Goal: Navigation & Orientation: Find specific page/section

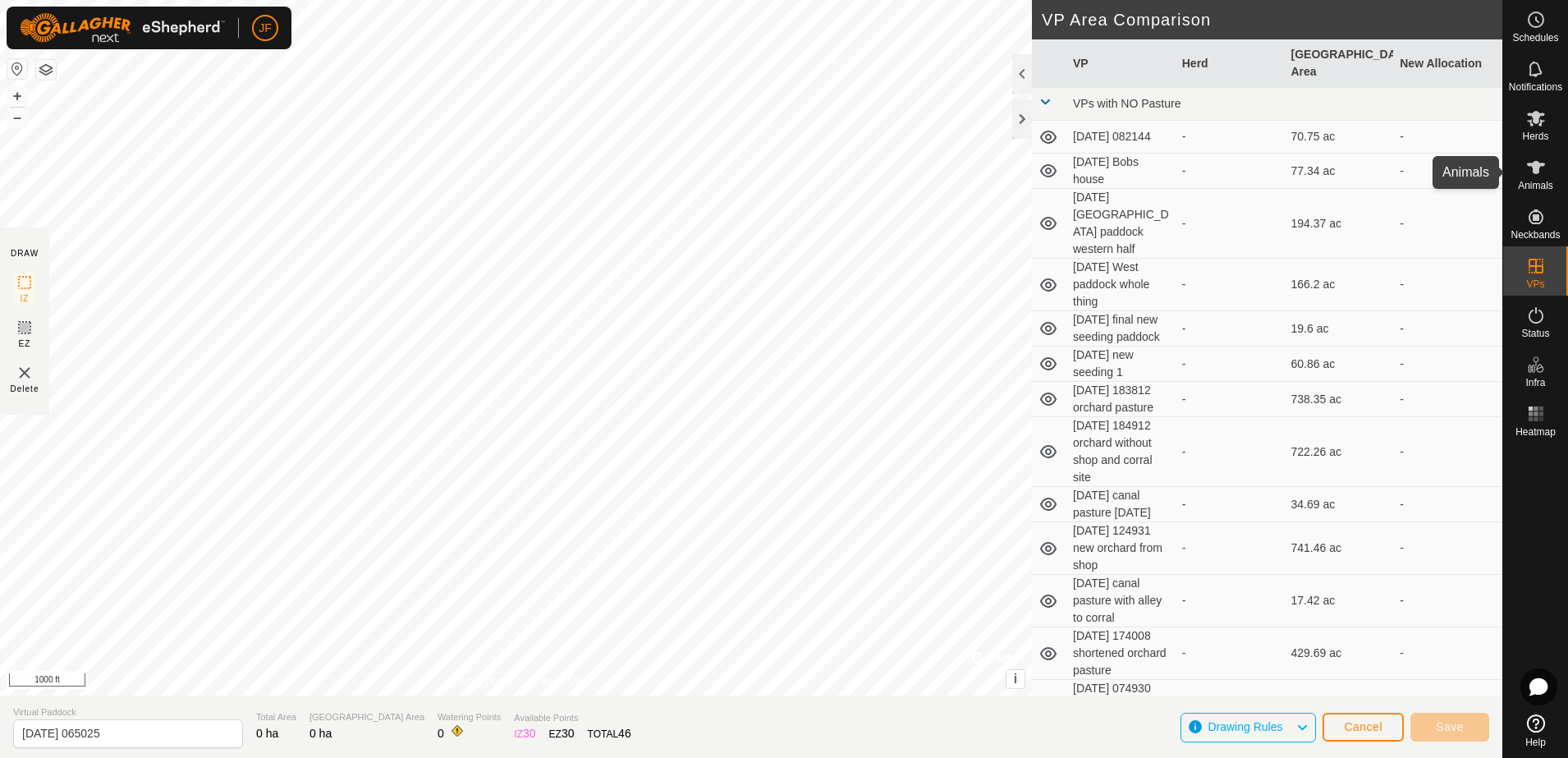
click at [1530, 183] on span "Animals" at bounding box center [1535, 185] width 35 height 10
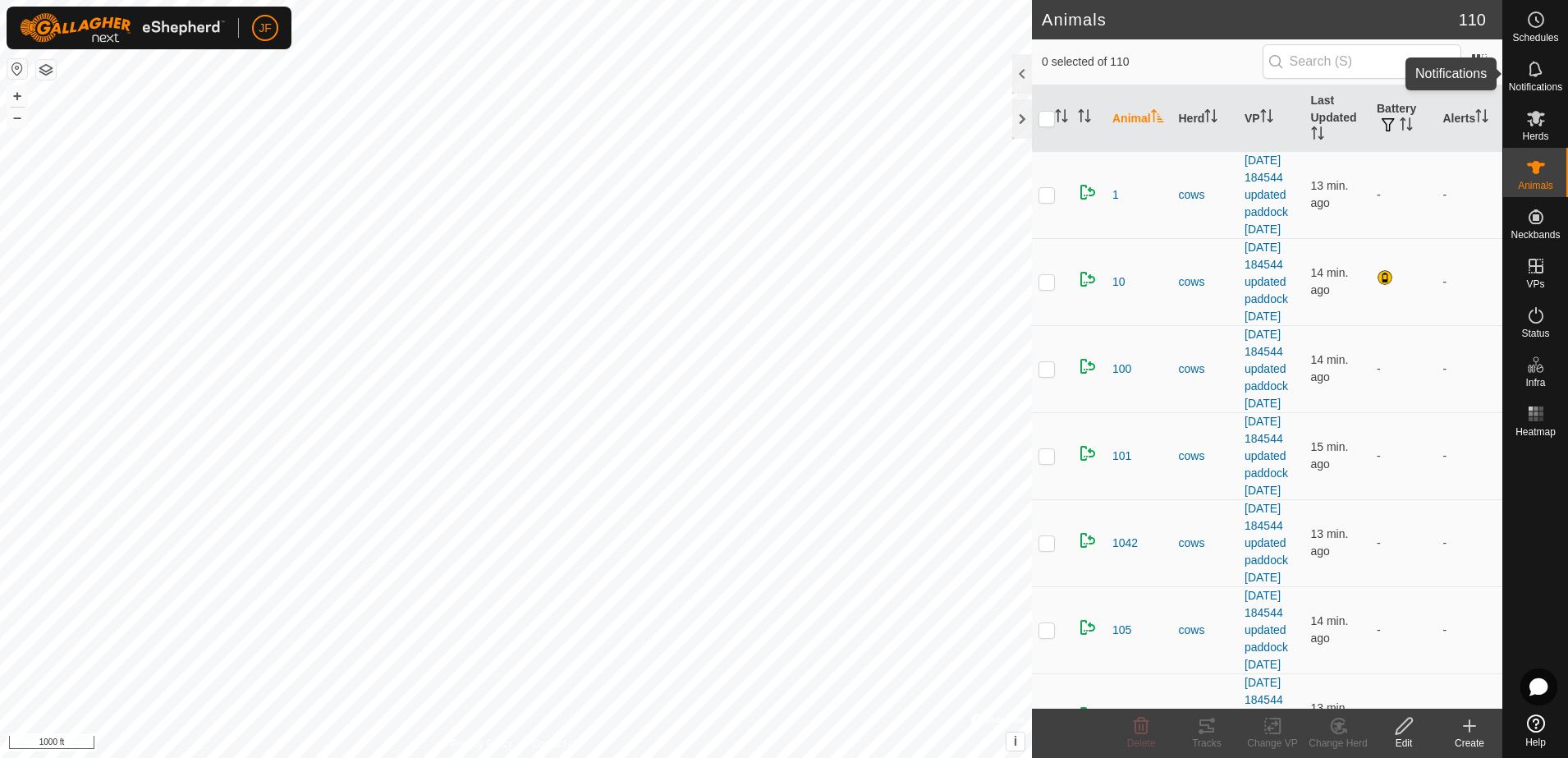
click at [1538, 79] on es-notification-svg-icon at bounding box center [1536, 69] width 30 height 26
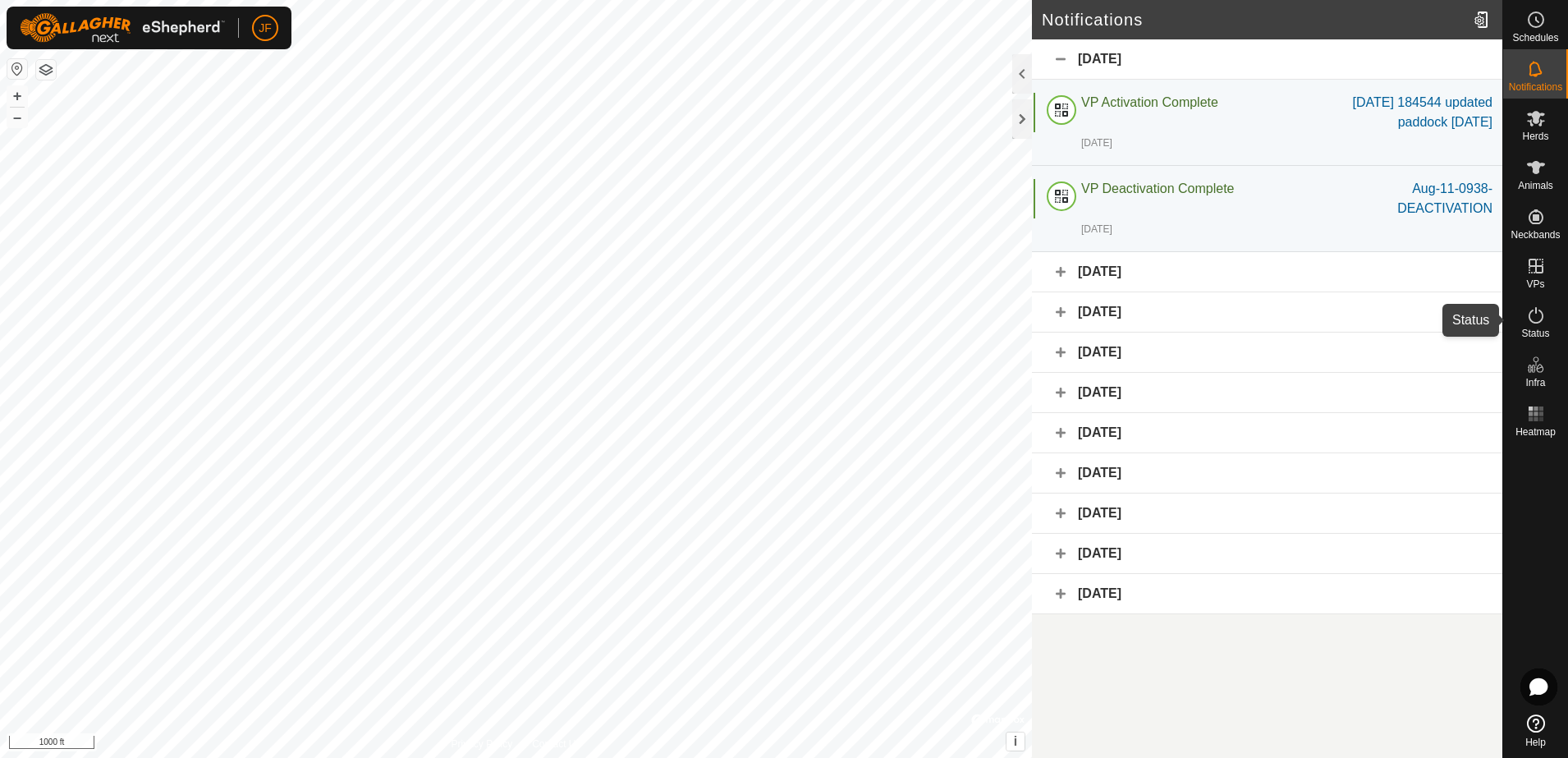
click at [1536, 319] on icon at bounding box center [1536, 316] width 20 height 20
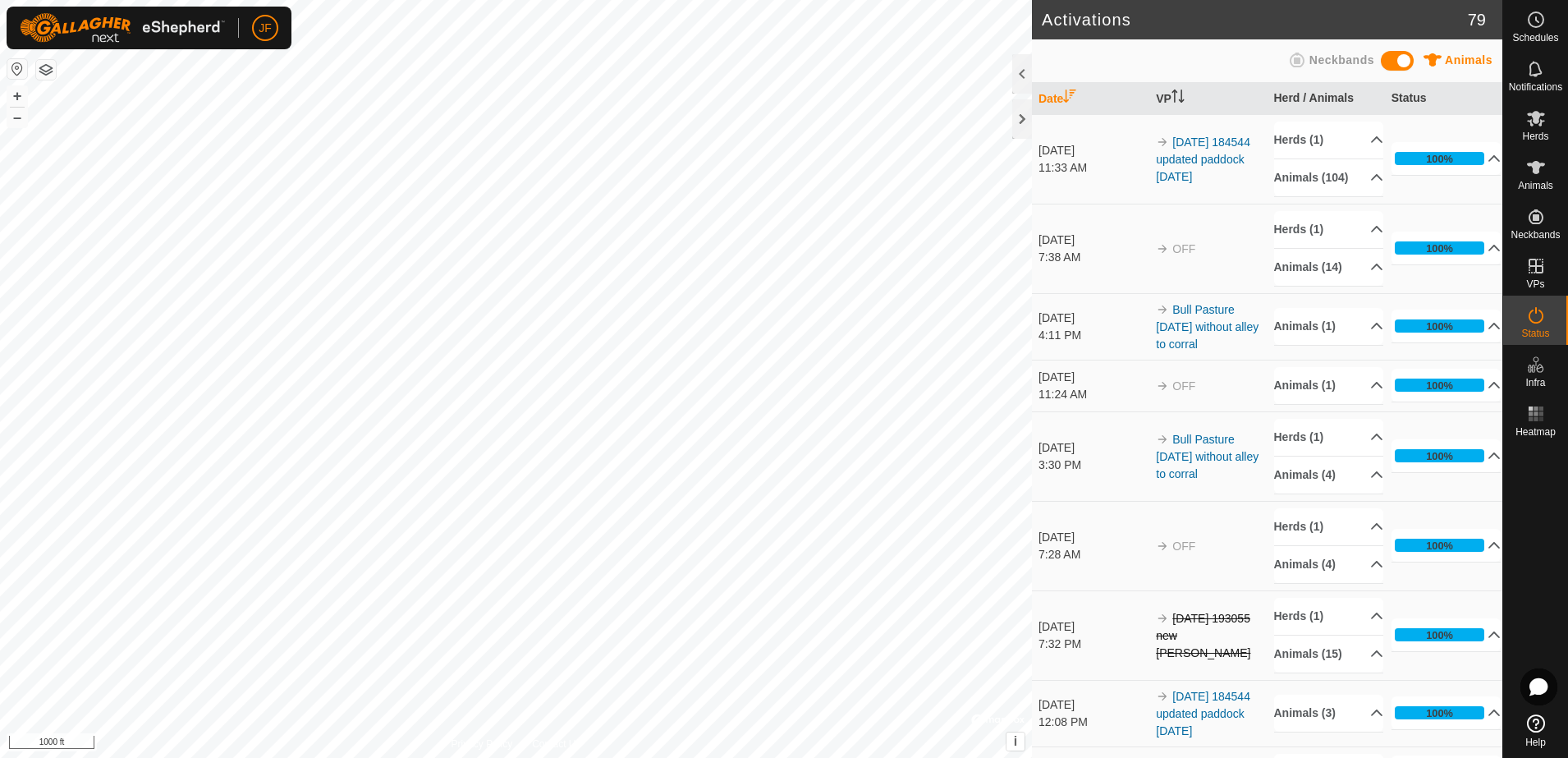
click at [1536, 319] on icon at bounding box center [1536, 316] width 20 height 20
